Goal: Task Accomplishment & Management: Manage account settings

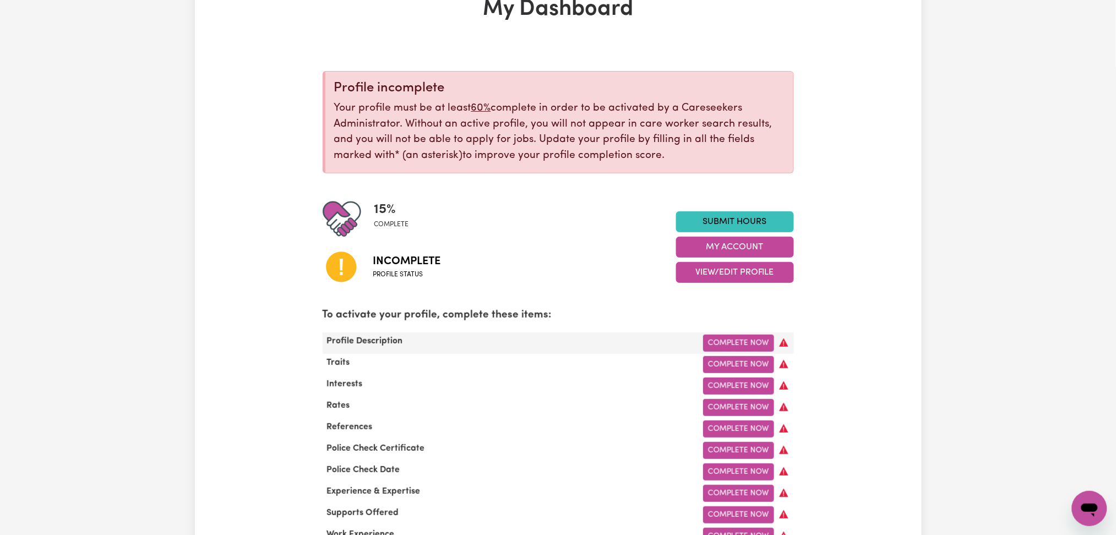
scroll to position [146, 0]
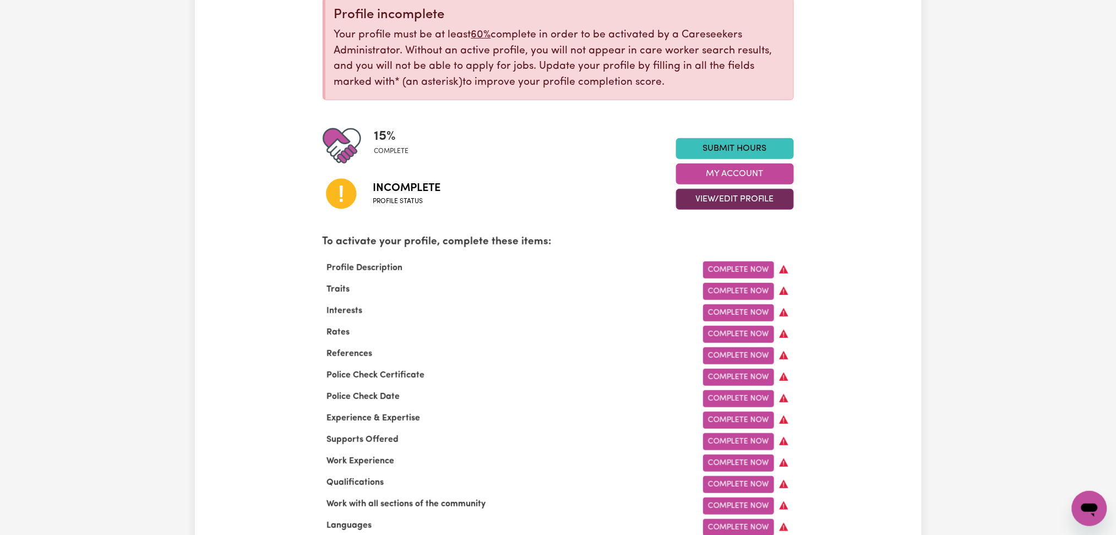
click at [719, 198] on button "View/Edit Profile" at bounding box center [735, 199] width 118 height 21
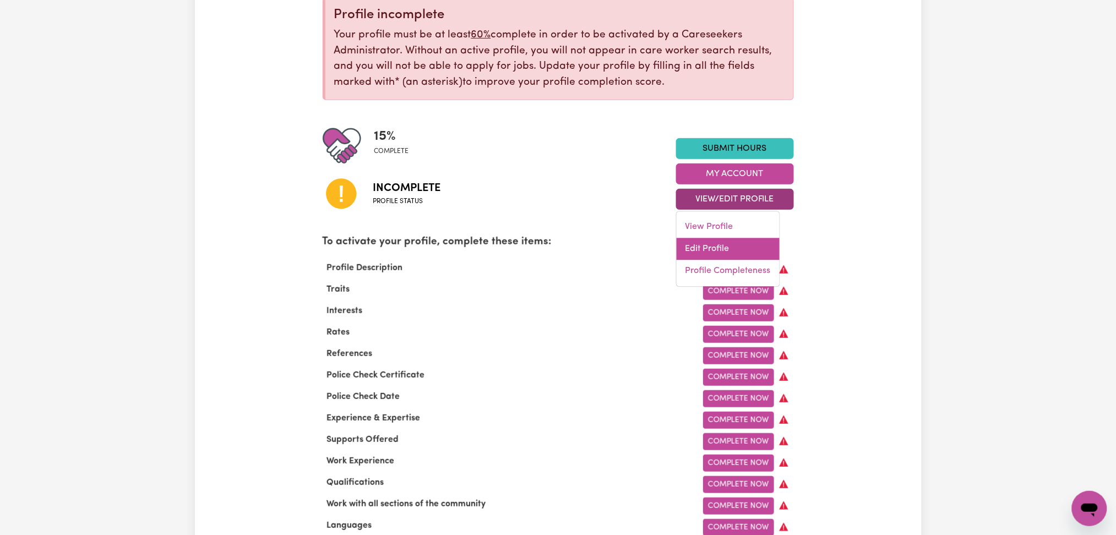
click at [708, 249] on link "Edit Profile" at bounding box center [727, 249] width 103 height 22
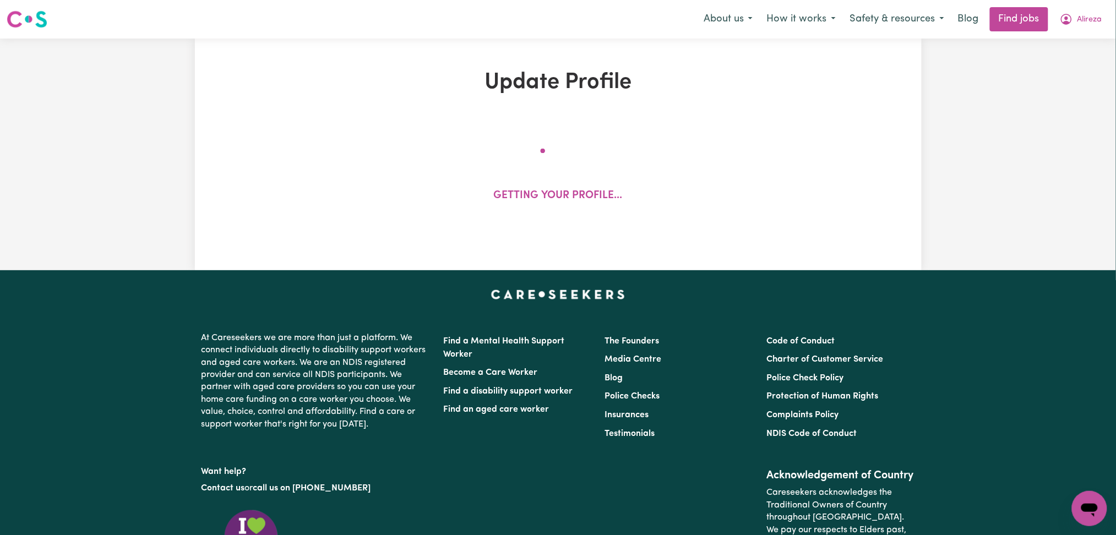
select select "male"
select select "Australian Citizen"
select select "Studying a healthcare related degree or qualification"
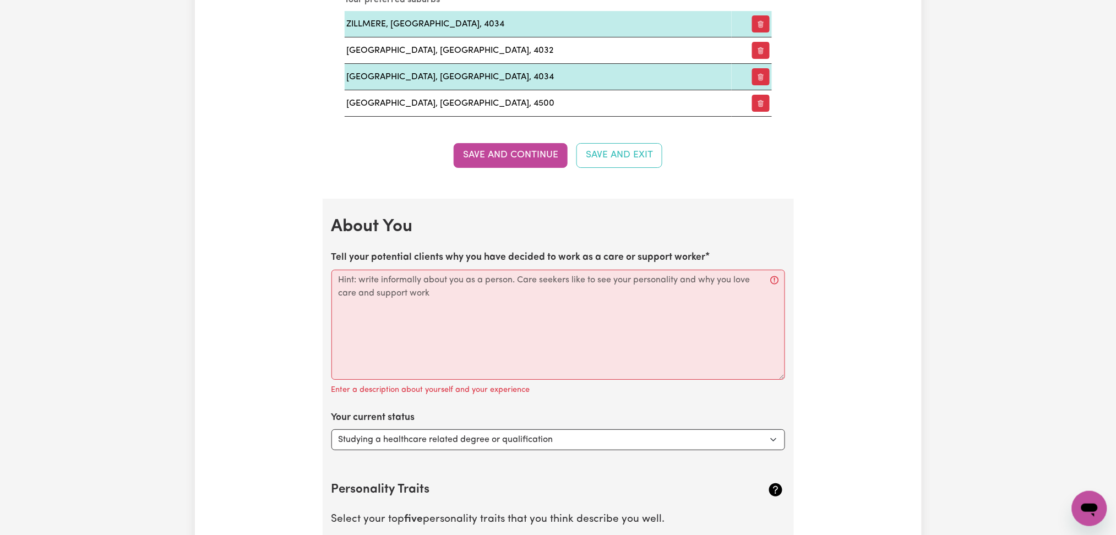
scroll to position [1467, 0]
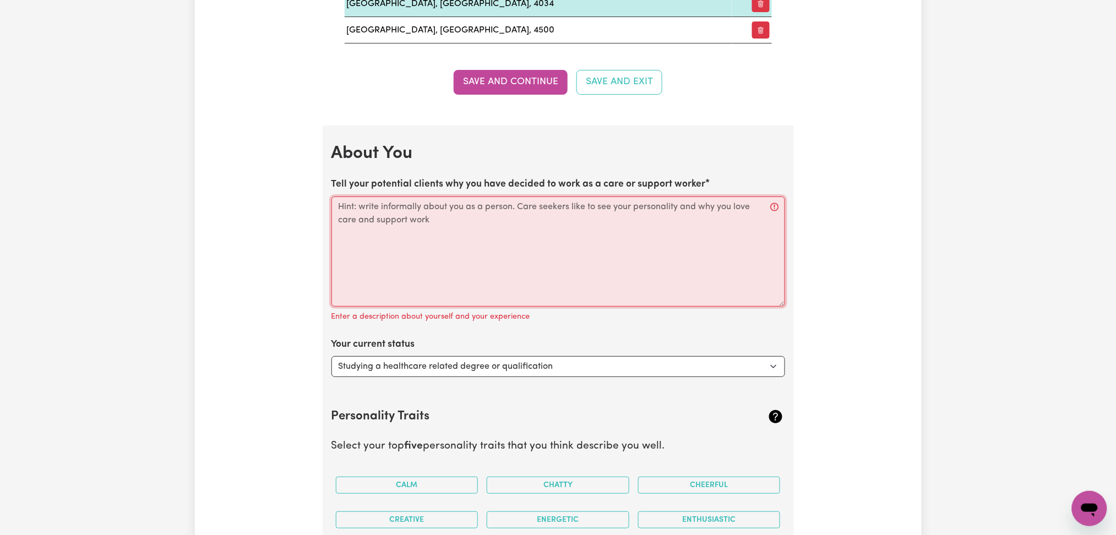
click at [415, 250] on textarea "Tell your potential clients why you have decided to work as a care or support w…" at bounding box center [557, 251] width 453 height 110
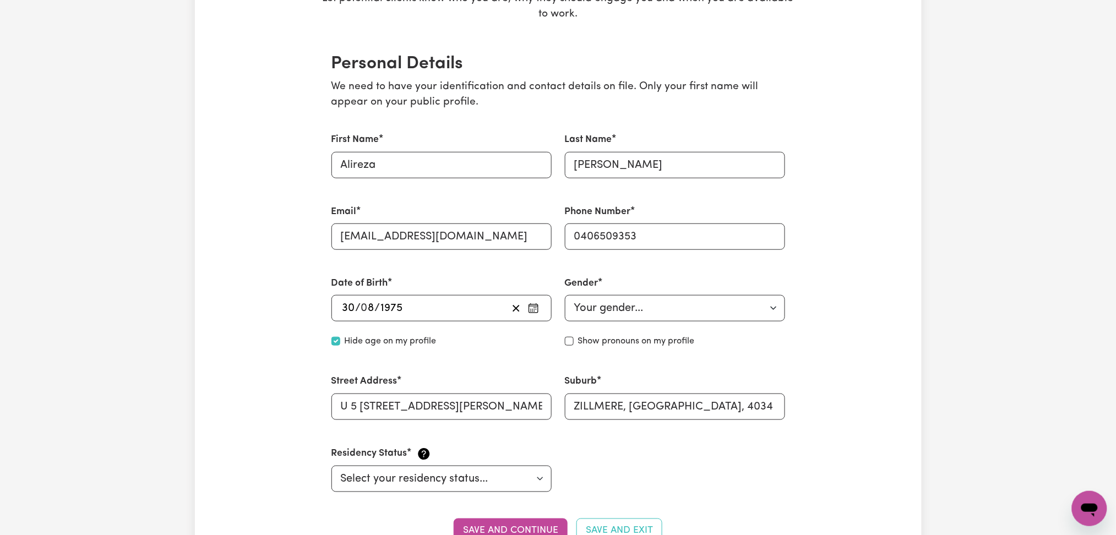
scroll to position [0, 0]
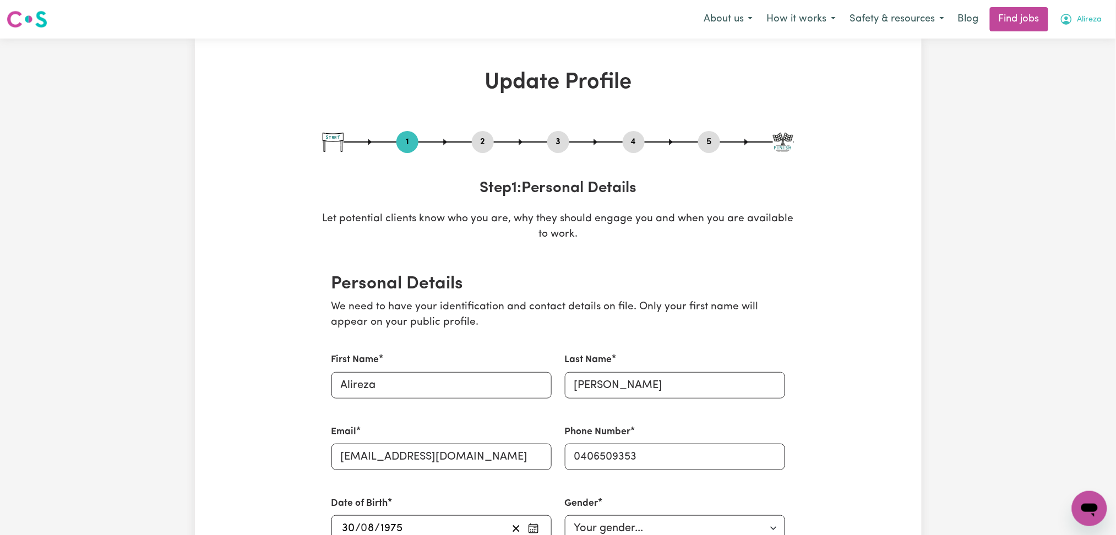
click at [1076, 20] on button "Alireza" at bounding box center [1080, 19] width 57 height 23
click at [1048, 83] on link "Logout" at bounding box center [1064, 84] width 87 height 21
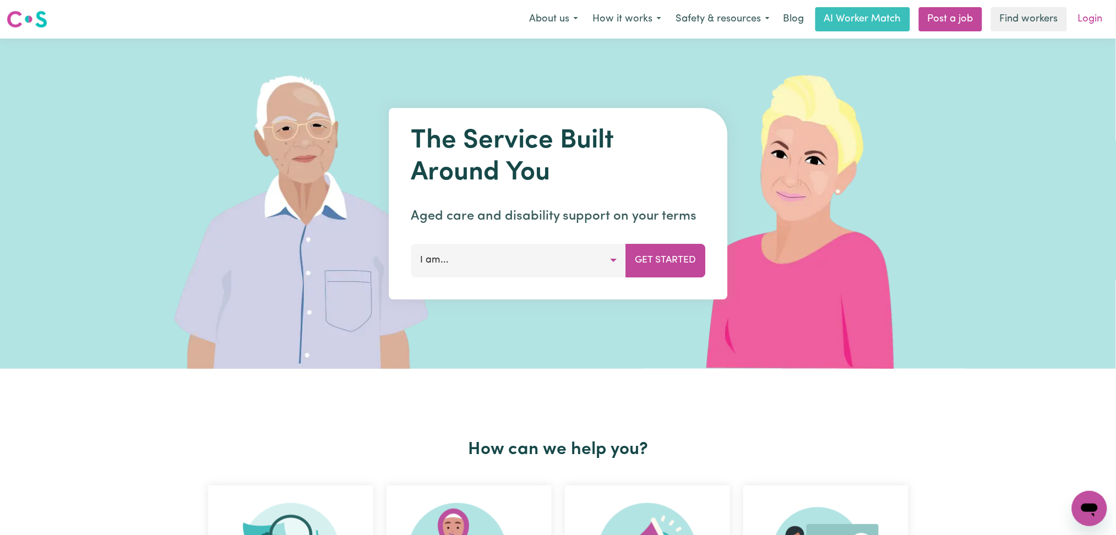
click at [1077, 25] on link "Login" at bounding box center [1090, 19] width 38 height 24
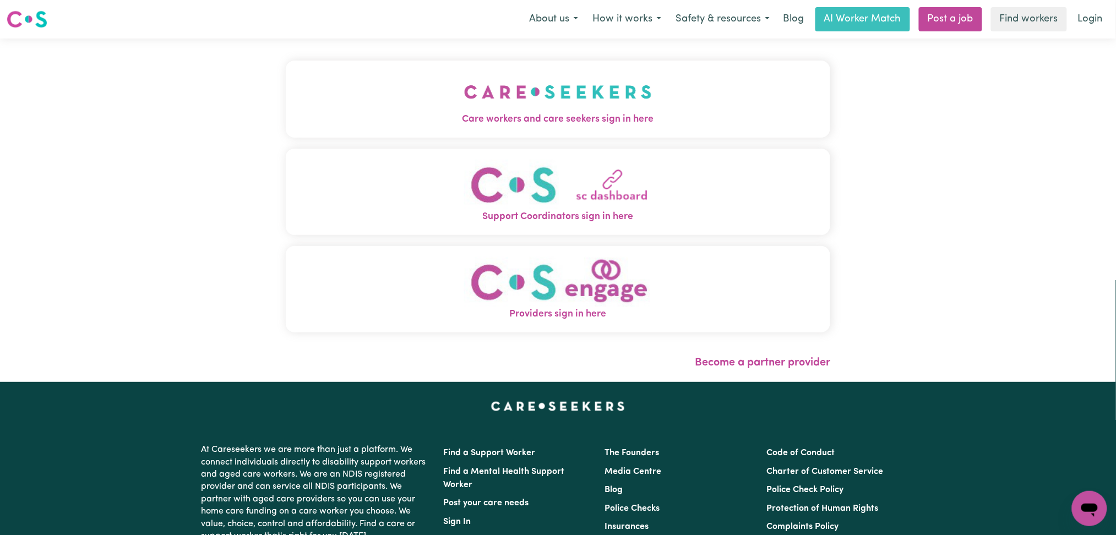
click at [453, 99] on button "Care workers and care seekers sign in here" at bounding box center [558, 99] width 545 height 77
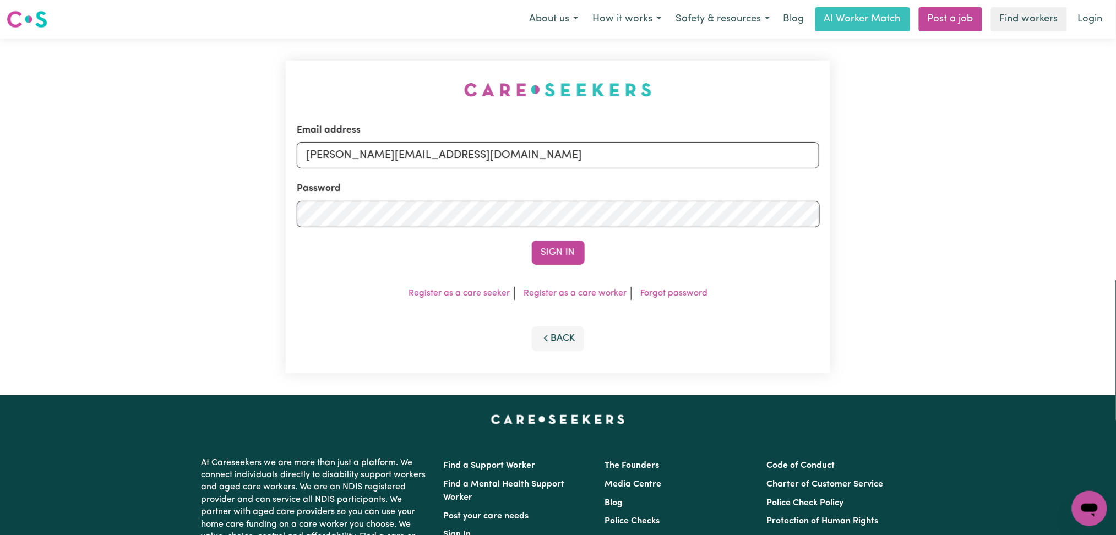
click at [341, 182] on label "Password" at bounding box center [319, 189] width 44 height 14
click at [390, 168] on div "Email address toni@careseekers.com.au" at bounding box center [558, 145] width 523 height 45
drag, startPoint x: 390, startPoint y: 154, endPoint x: 387, endPoint y: 167, distance: 13.0
click at [390, 155] on input "toni@careseekers.com.au" at bounding box center [558, 155] width 523 height 26
drag, startPoint x: 360, startPoint y: 156, endPoint x: 637, endPoint y: 173, distance: 277.9
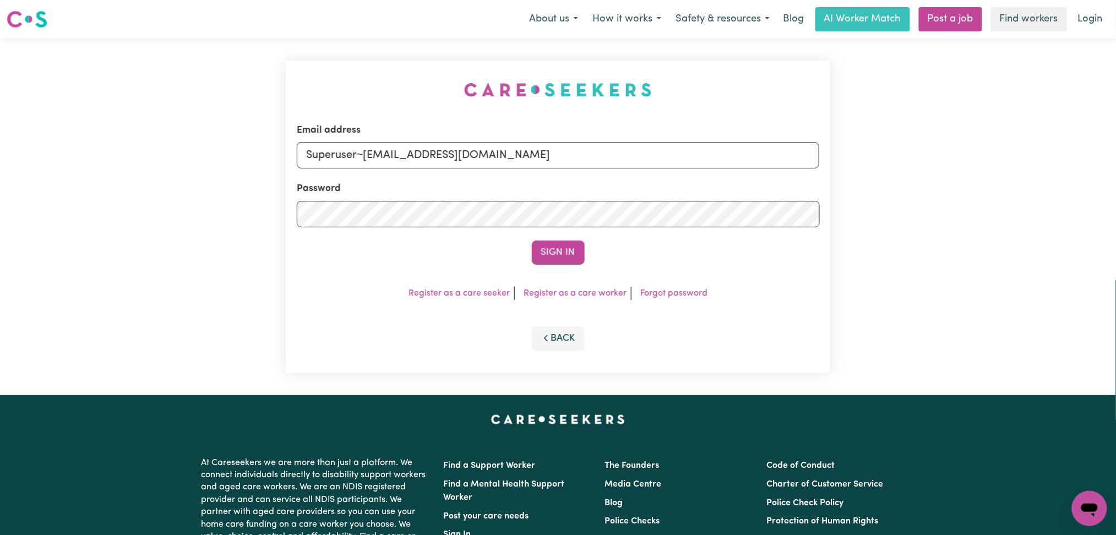
click at [652, 163] on input "Superuser~jakedworkin@hotmail.com" at bounding box center [558, 155] width 523 height 26
type input "Superuser~info@auranursing.com.au"
click at [568, 248] on button "Sign In" at bounding box center [558, 252] width 53 height 24
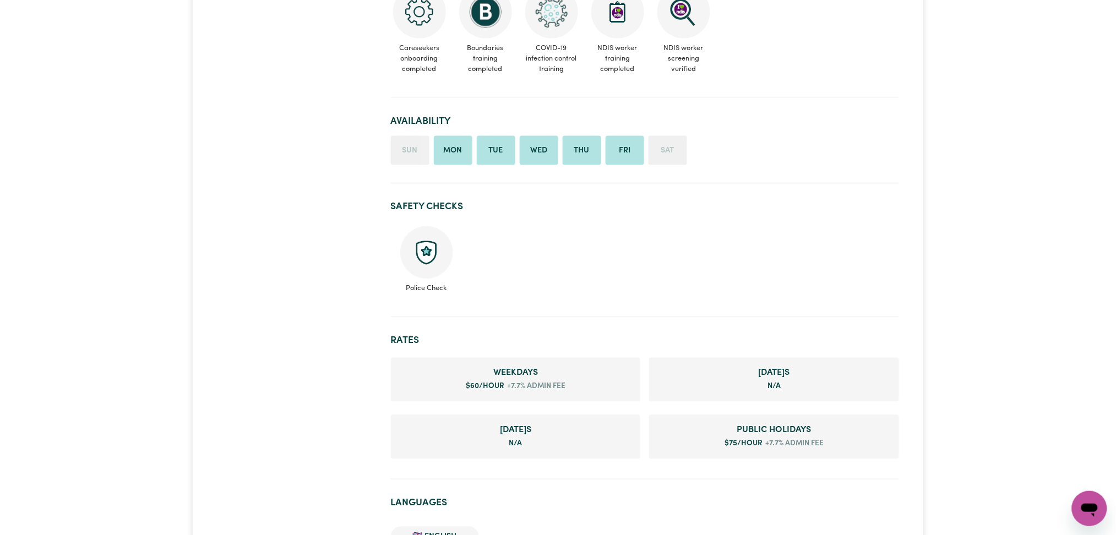
scroll to position [807, 0]
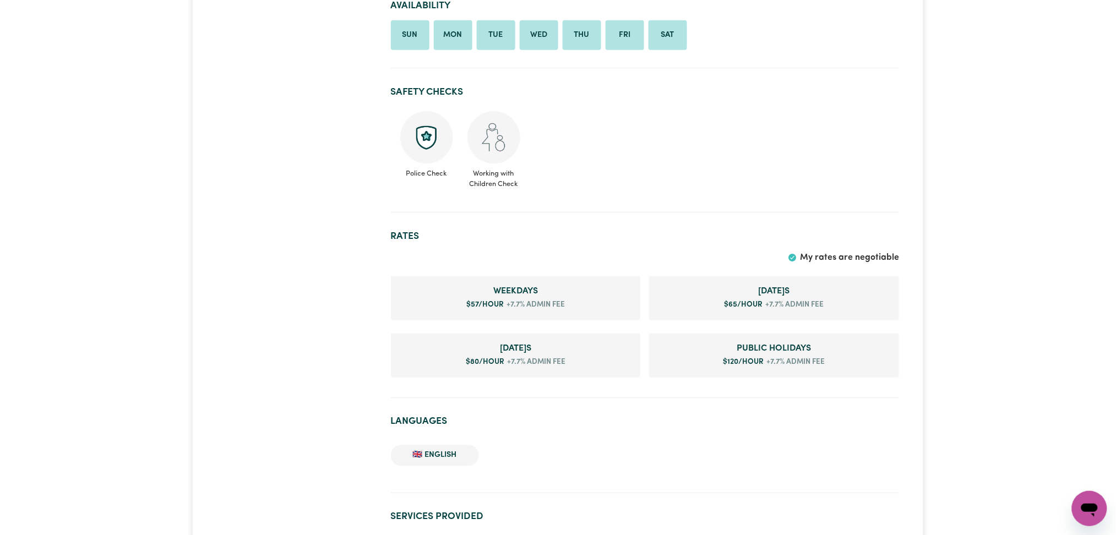
scroll to position [587, 0]
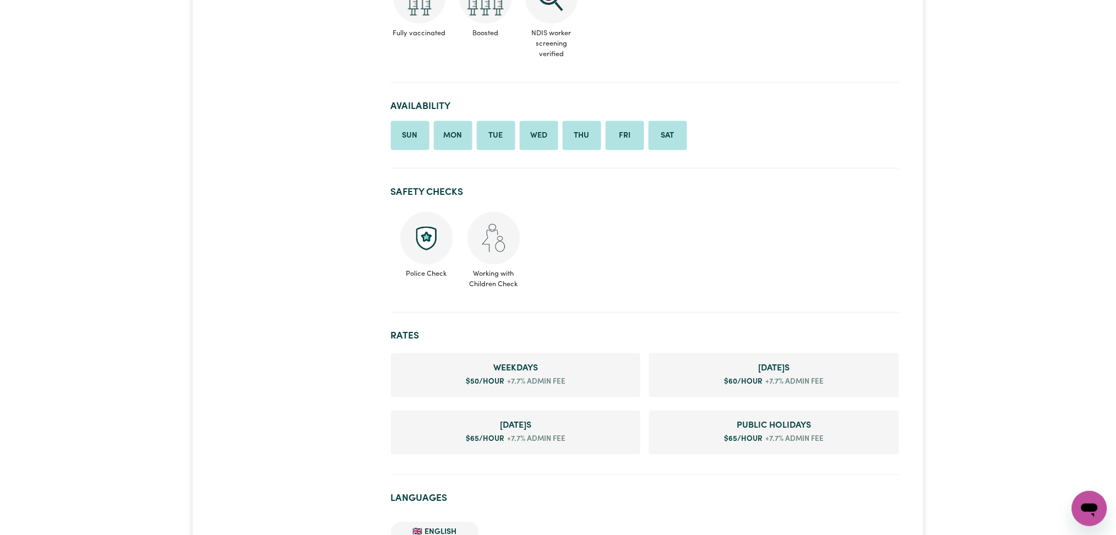
scroll to position [660, 0]
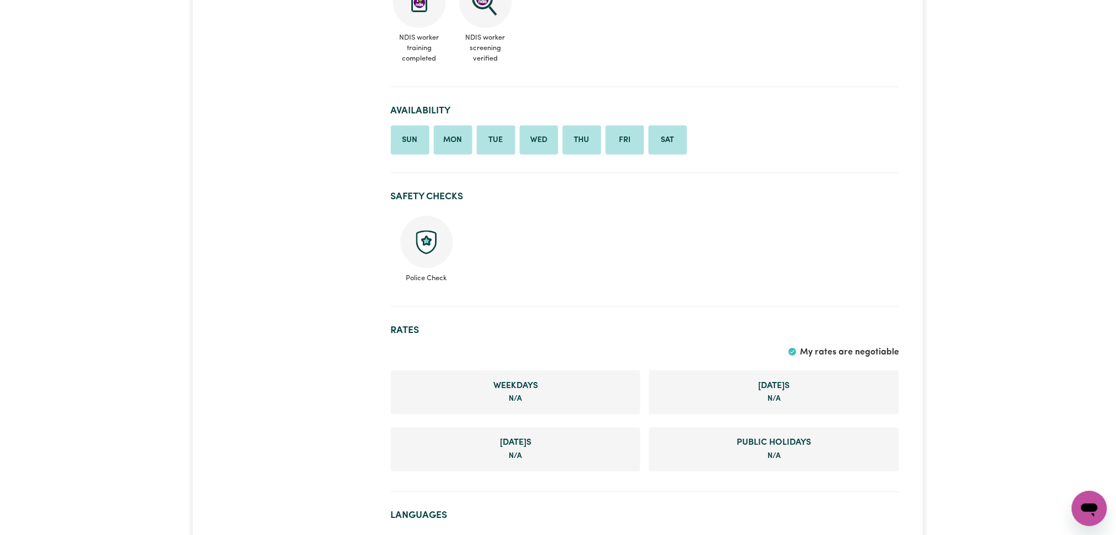
scroll to position [513, 0]
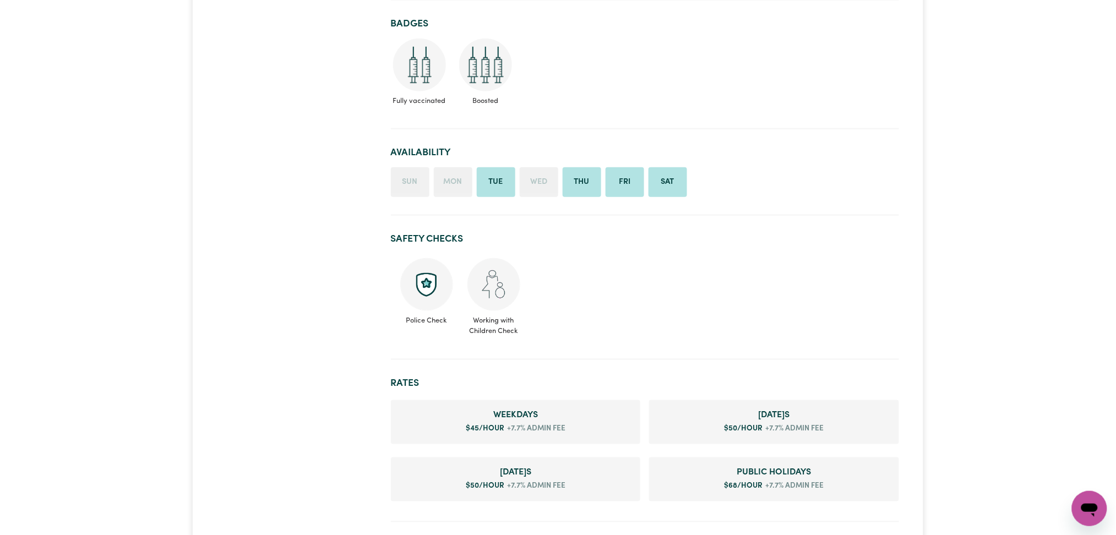
scroll to position [513, 0]
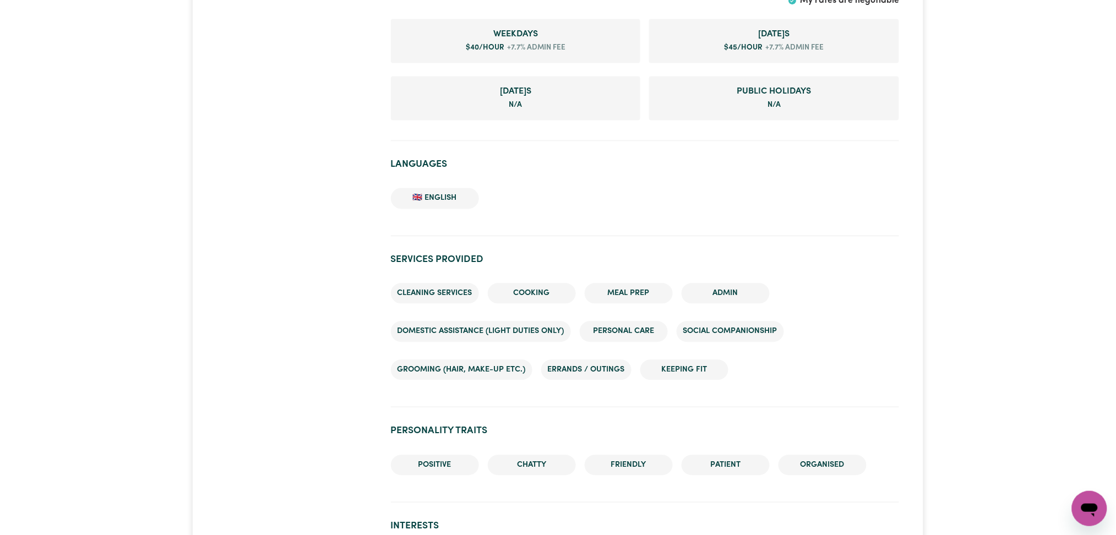
scroll to position [440, 0]
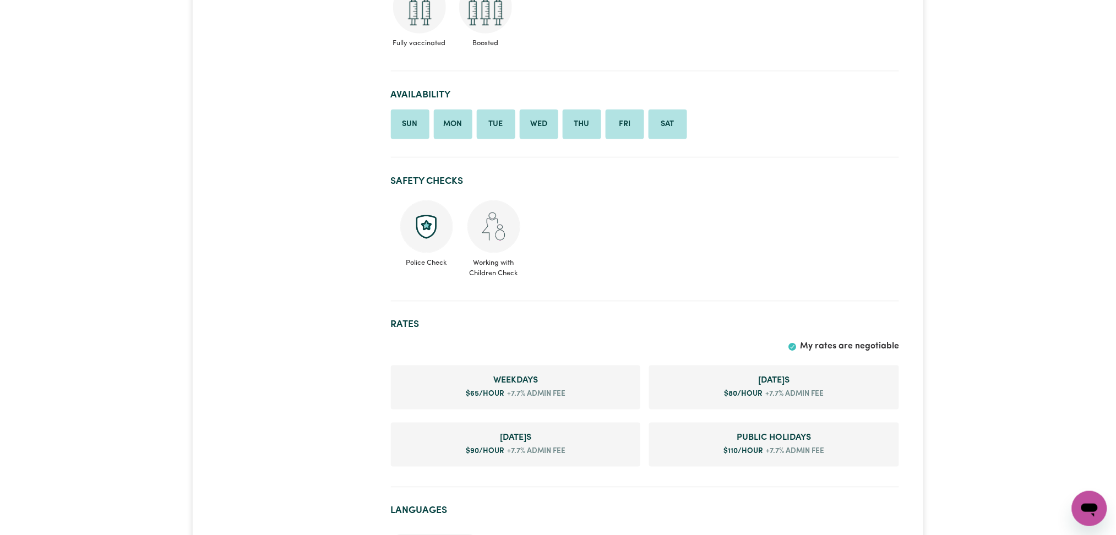
scroll to position [587, 0]
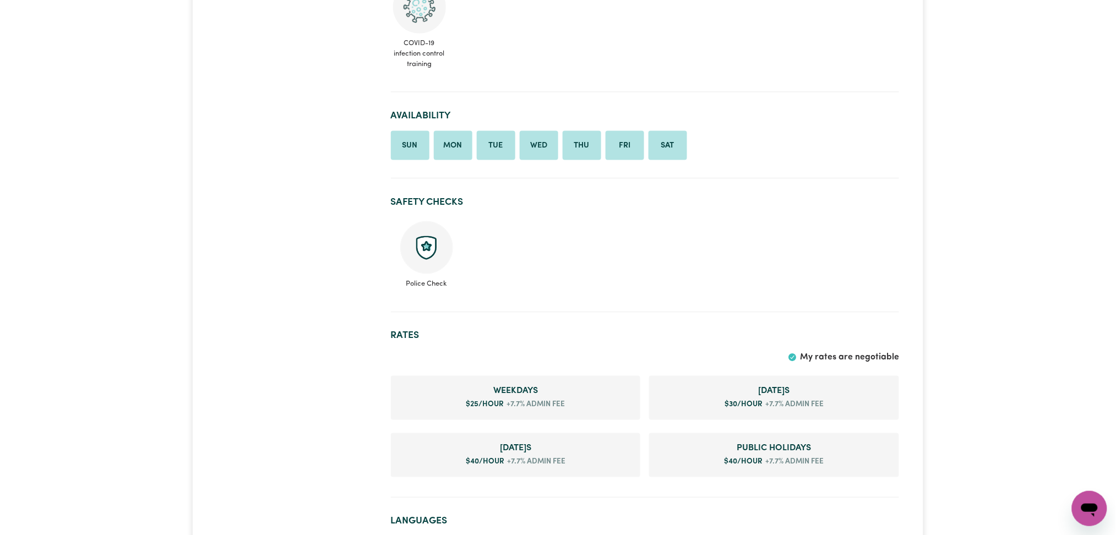
scroll to position [587, 0]
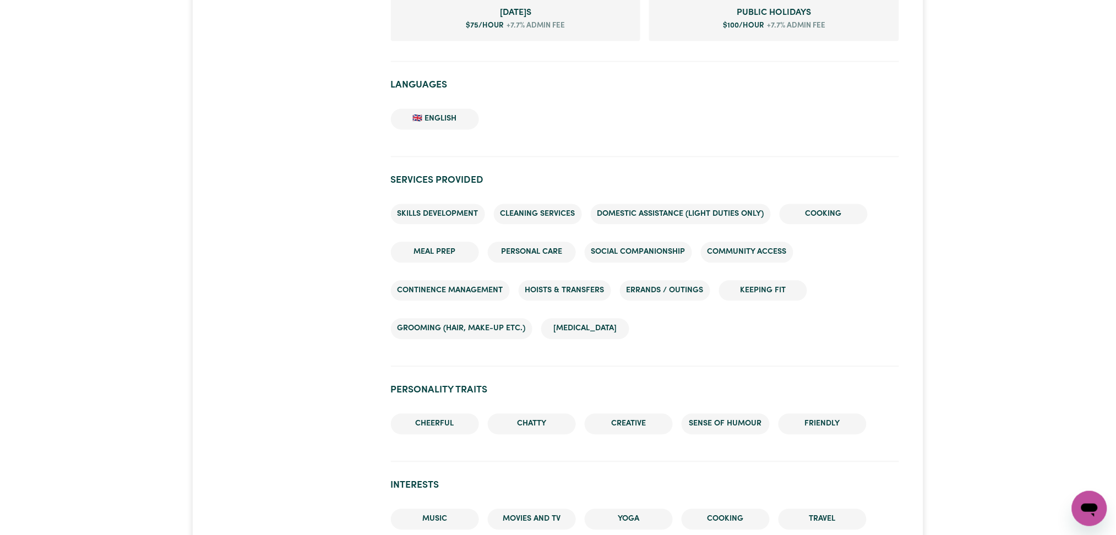
scroll to position [513, 0]
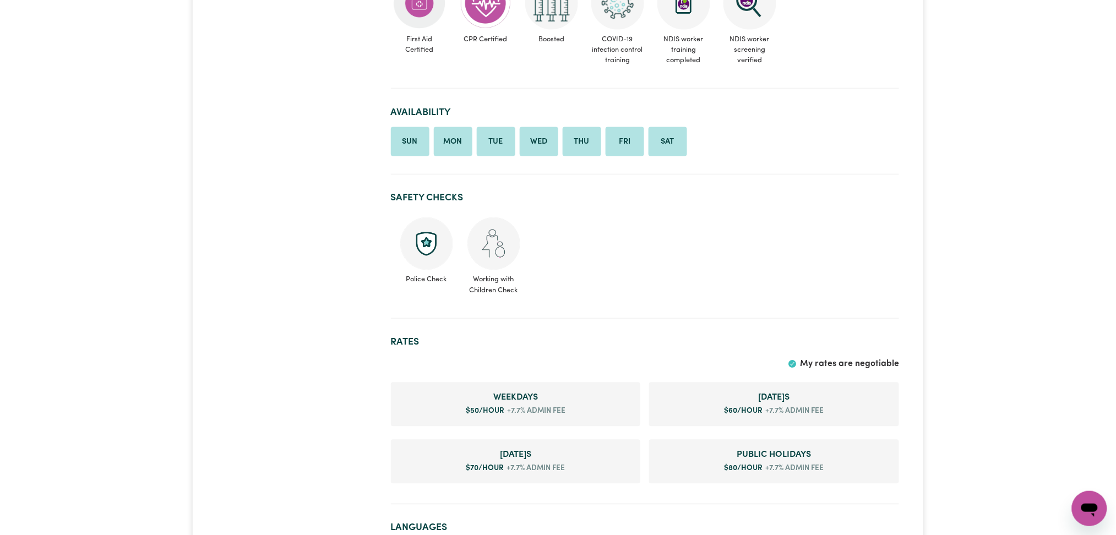
scroll to position [807, 0]
